Goal: Task Accomplishment & Management: Use online tool/utility

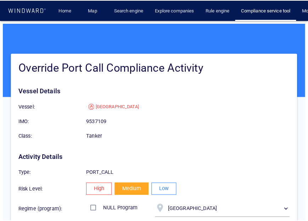
scroll to position [66, 0]
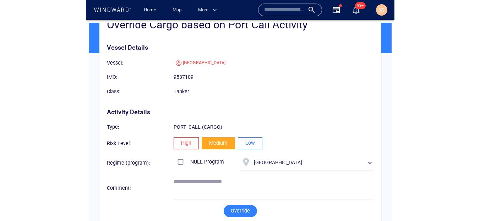
scroll to position [66, 0]
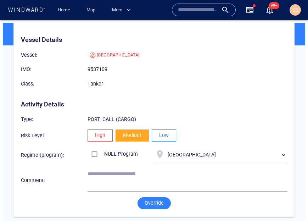
click at [161, 133] on span "Low" at bounding box center [164, 135] width 10 height 9
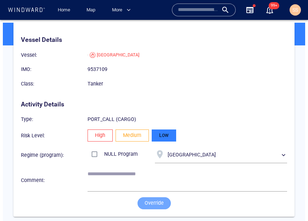
click at [154, 199] on span "Override" at bounding box center [154, 203] width 19 height 9
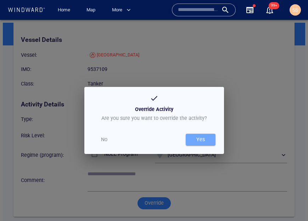
click at [195, 140] on div "Yes" at bounding box center [200, 140] width 11 height 12
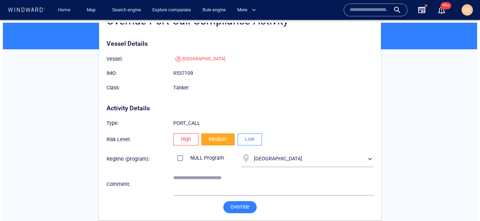
scroll to position [66, 0]
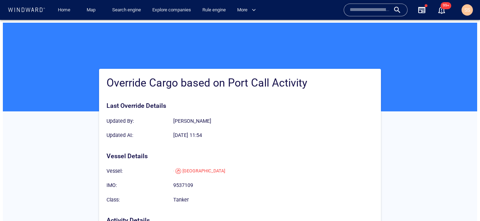
scroll to position [116, 0]
